Goal: Information Seeking & Learning: Find specific fact

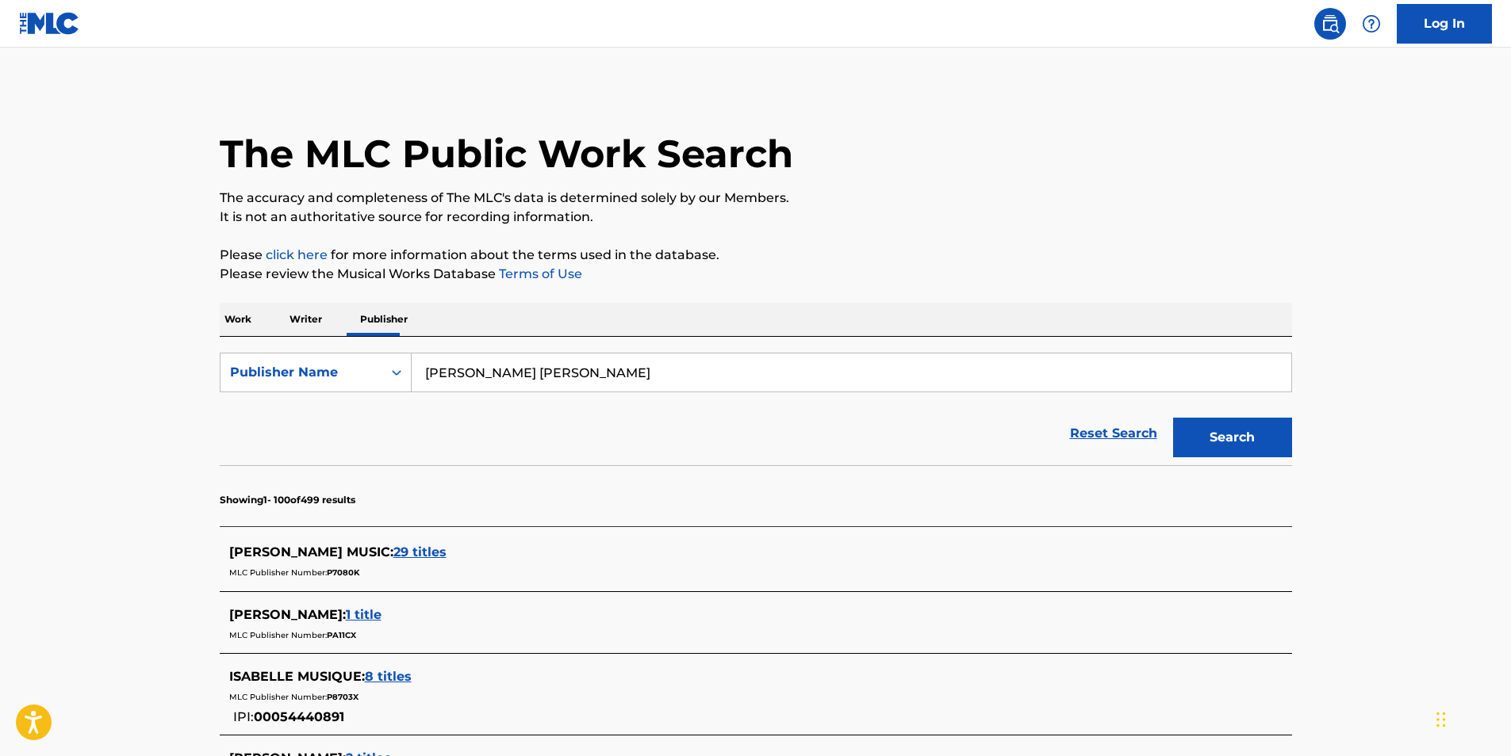
click at [239, 322] on p "Work" at bounding box center [238, 319] width 36 height 33
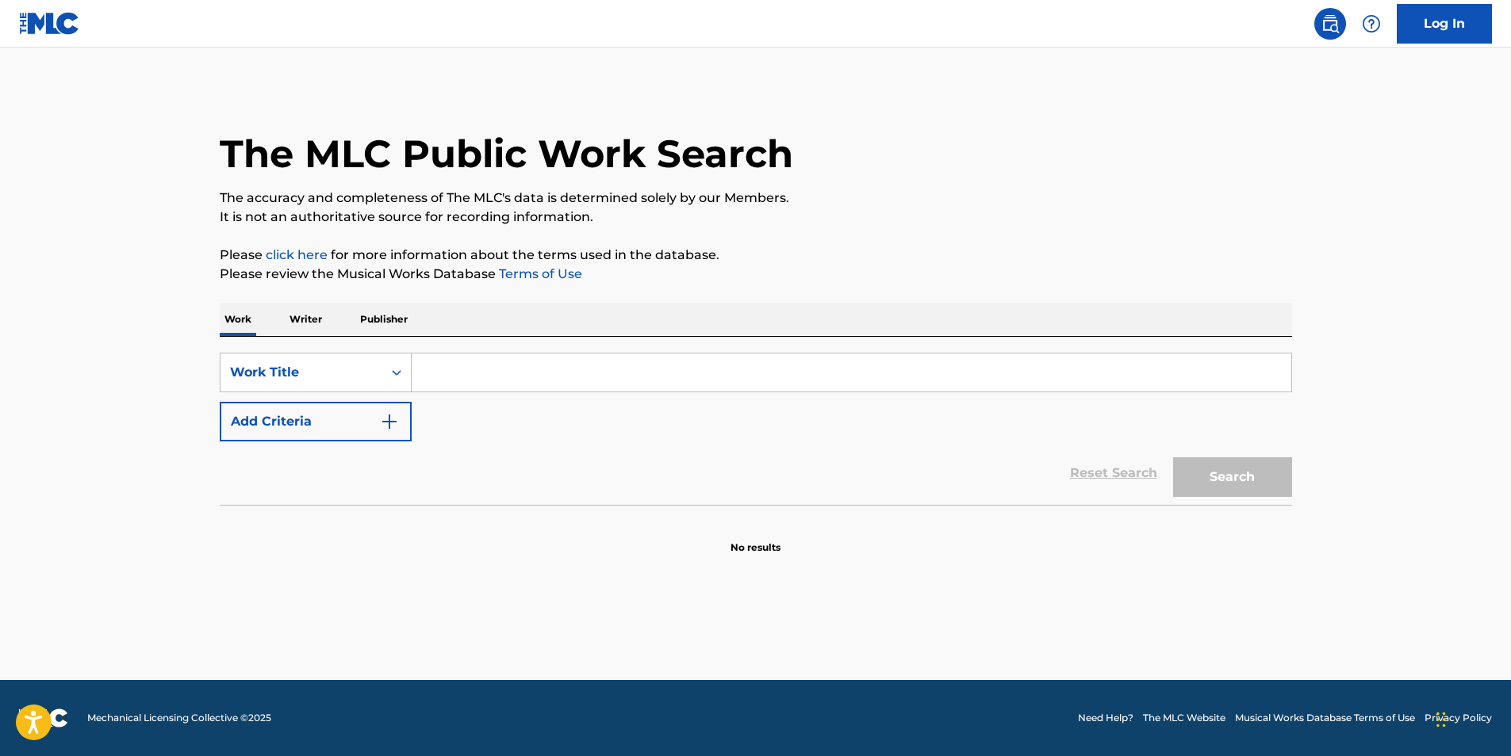
click at [493, 367] on input "Search Form" at bounding box center [851, 373] width 879 height 38
paste input "Artist 101 Publishing Group (SOCAN)"
type input "Artist 101 Publishing Group (SOCAN)"
type input "the devil wears converse"
click at [1219, 463] on button "Search" at bounding box center [1232, 478] width 119 height 40
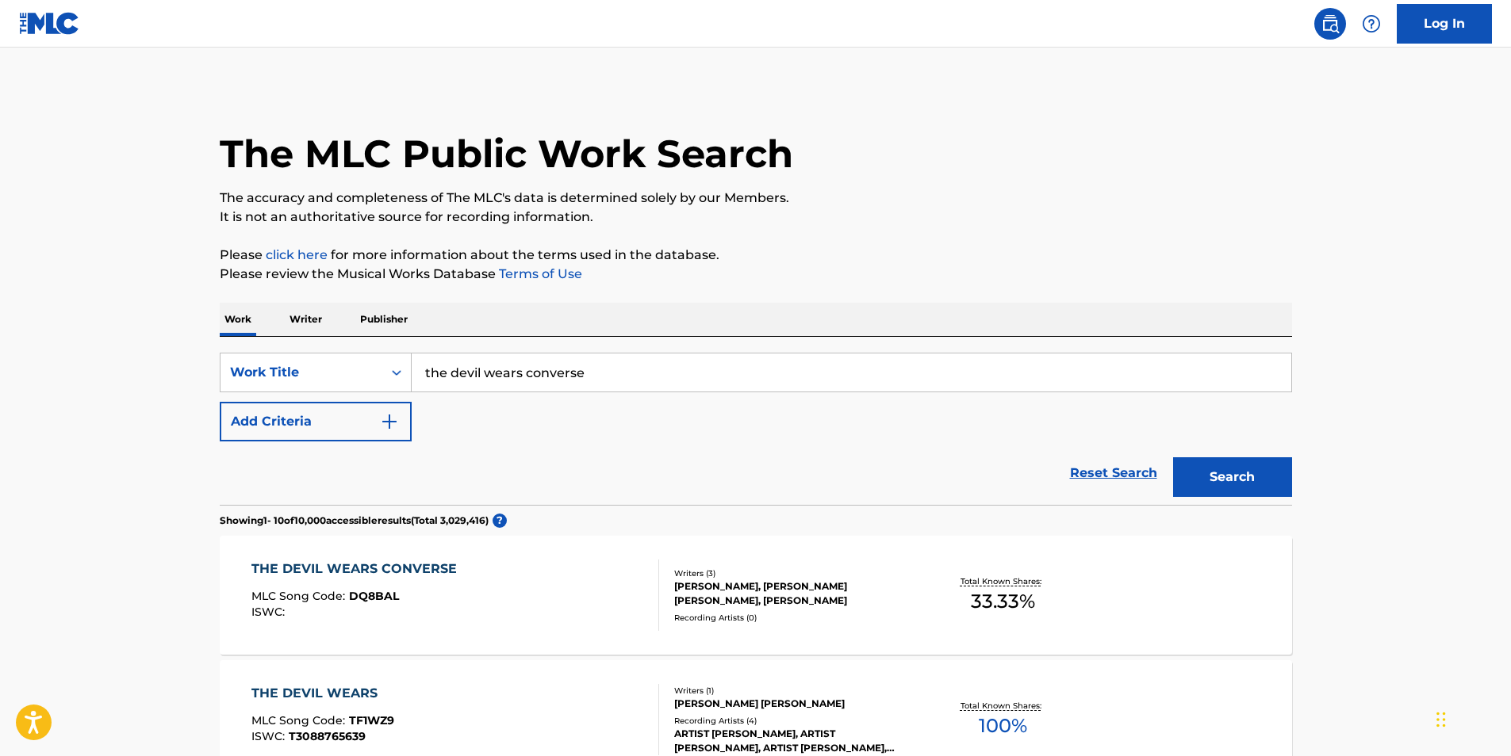
click at [503, 611] on div "THE DEVIL WEARS CONVERSE MLC Song Code : DQ8BAL ISWC :" at bounding box center [455, 595] width 408 height 71
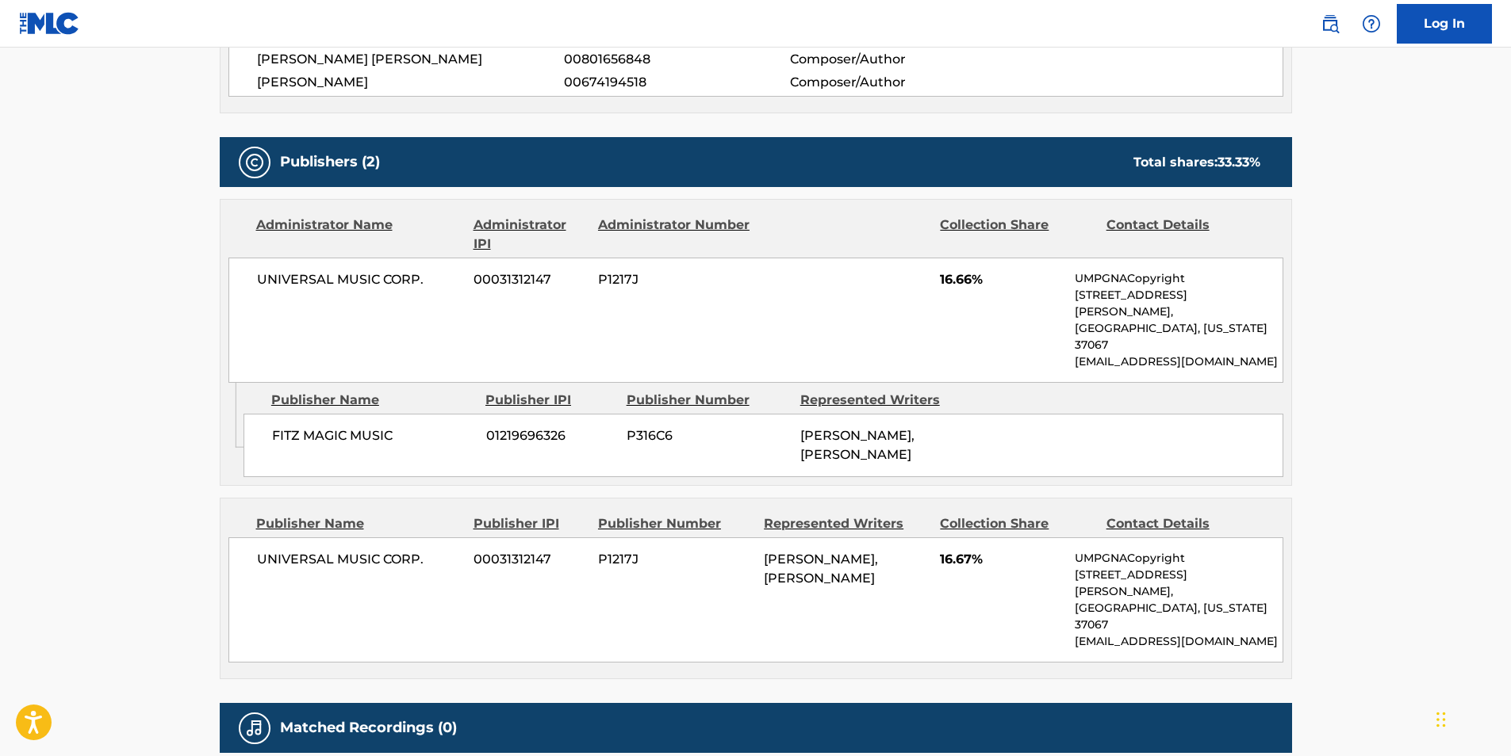
scroll to position [639, 0]
